Goal: Find specific page/section: Find specific page/section

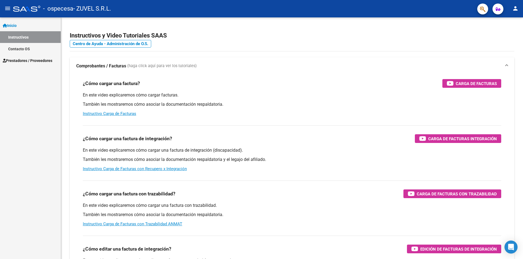
click at [25, 58] on span "Prestadores / Proveedores" at bounding box center [28, 61] width 50 height 6
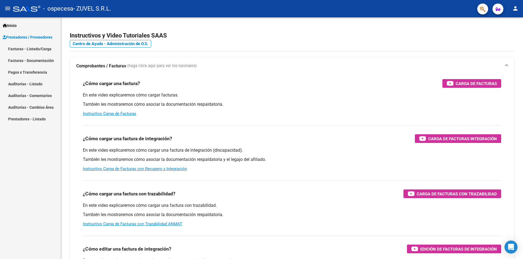
click at [23, 47] on link "Facturas - Listado/Carga" at bounding box center [30, 49] width 61 height 12
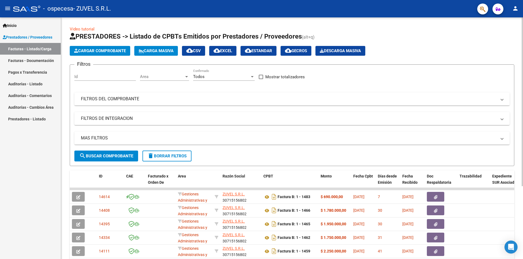
click at [522, 228] on div at bounding box center [521, 138] width 1 height 242
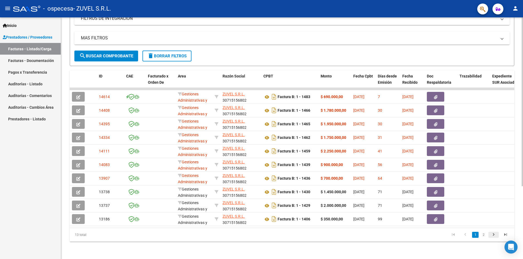
click at [493, 235] on icon "go to next page" at bounding box center [493, 235] width 7 height 7
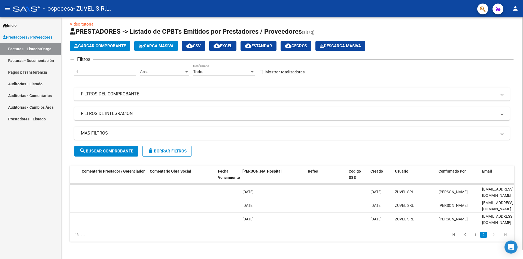
scroll to position [0, 876]
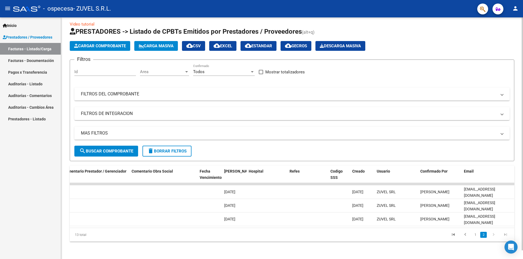
click at [90, 223] on datatable-body "13175 Gestiones Administrativas y Otros ZUVEL S.R.L. 30715156802 Factura B: 1 -…" at bounding box center [292, 205] width 444 height 45
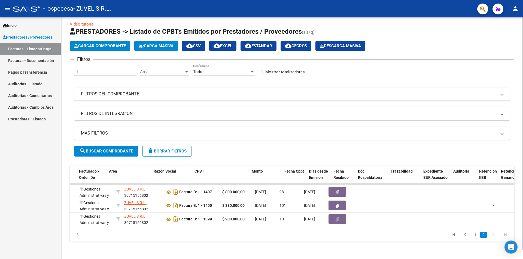
scroll to position [0, 0]
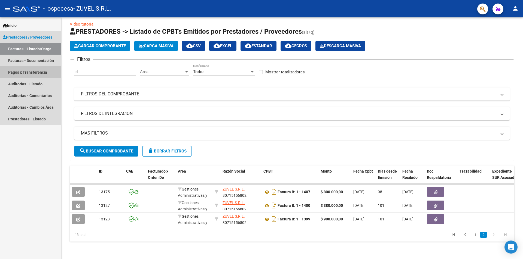
click at [38, 71] on link "Pagos x Transferencia" at bounding box center [30, 72] width 61 height 12
